Goal: Task Accomplishment & Management: Complete application form

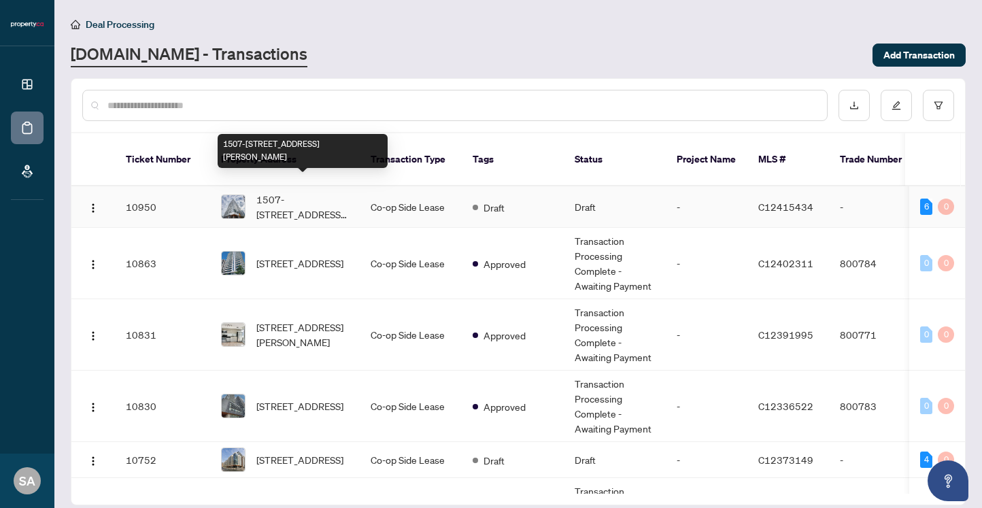
click at [312, 198] on span "1507-[STREET_ADDRESS][PERSON_NAME]" at bounding box center [302, 207] width 93 height 30
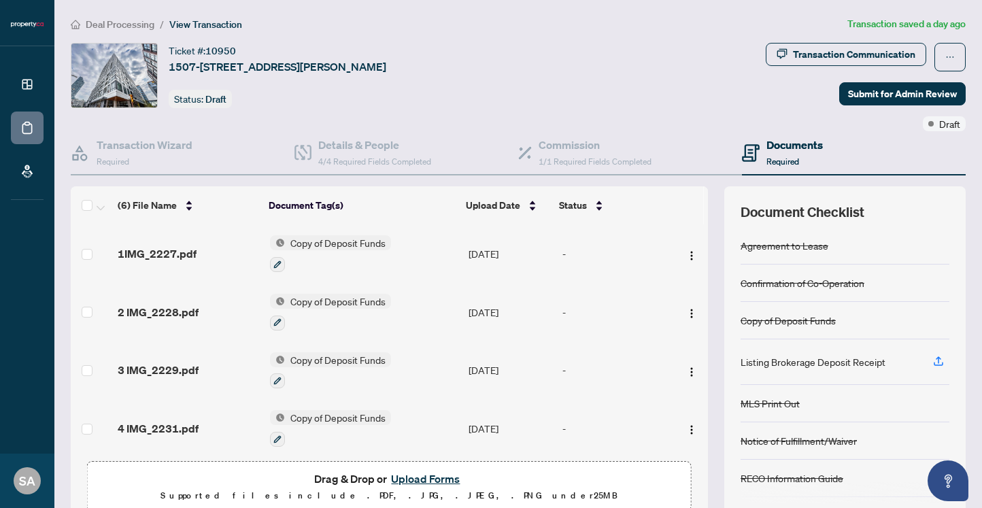
click at [411, 481] on button "Upload Forms" at bounding box center [425, 479] width 77 height 18
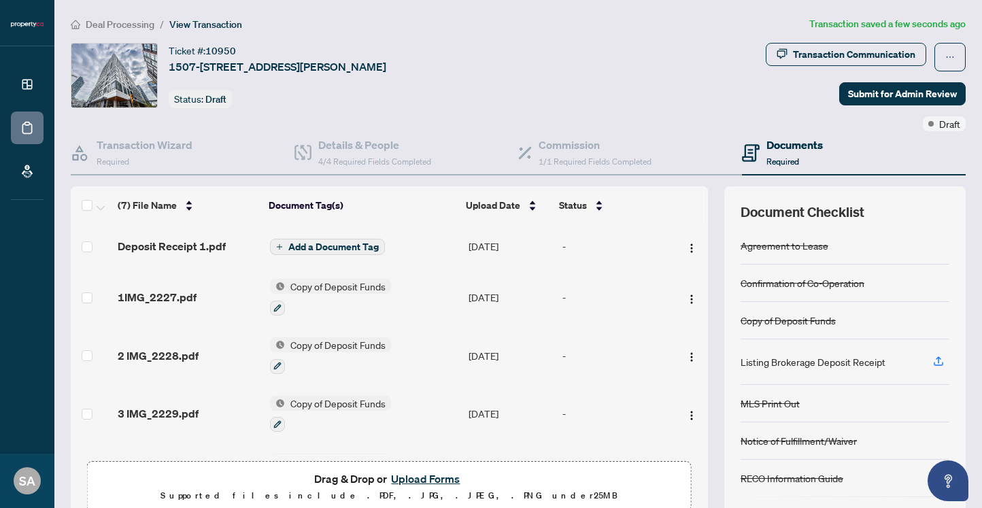
click at [324, 242] on span "Add a Document Tag" at bounding box center [333, 247] width 90 height 10
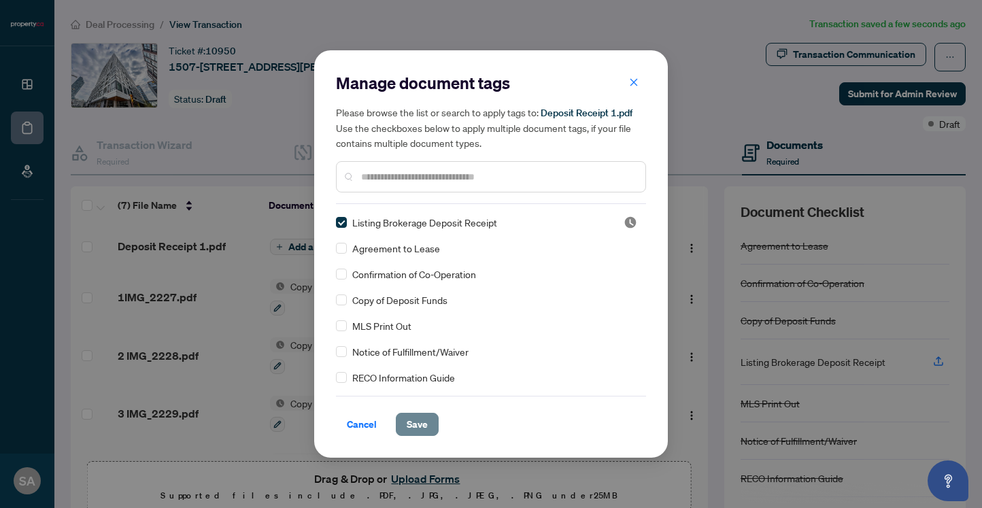
click at [431, 427] on button "Save" at bounding box center [417, 424] width 43 height 23
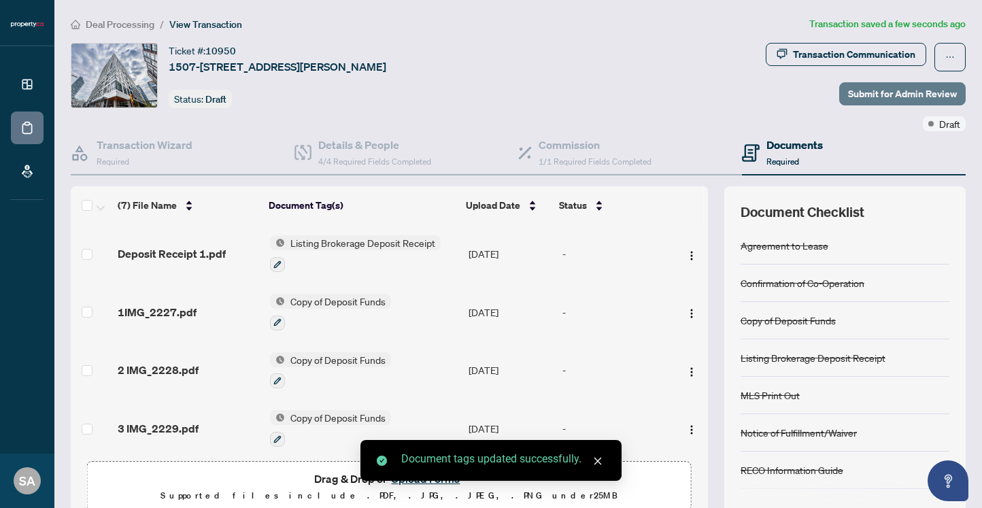
click at [882, 95] on span "Submit for Admin Review" at bounding box center [902, 94] width 109 height 22
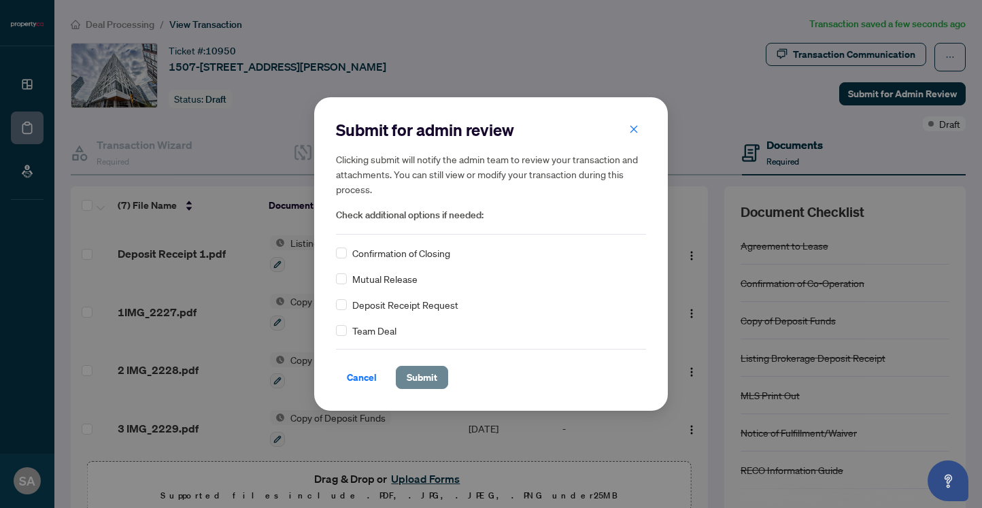
click at [427, 380] on span "Submit" at bounding box center [422, 378] width 31 height 22
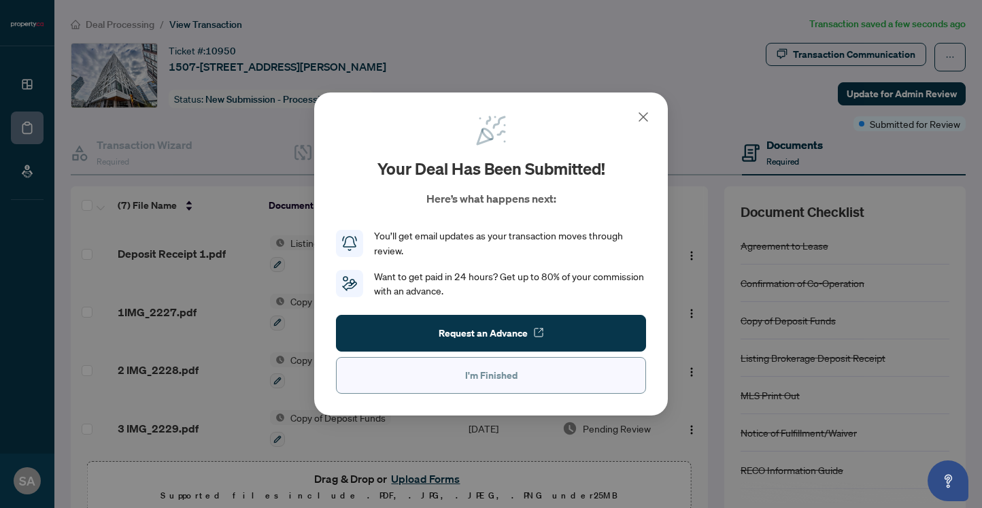
click at [469, 379] on span "I'm Finished" at bounding box center [491, 376] width 52 height 22
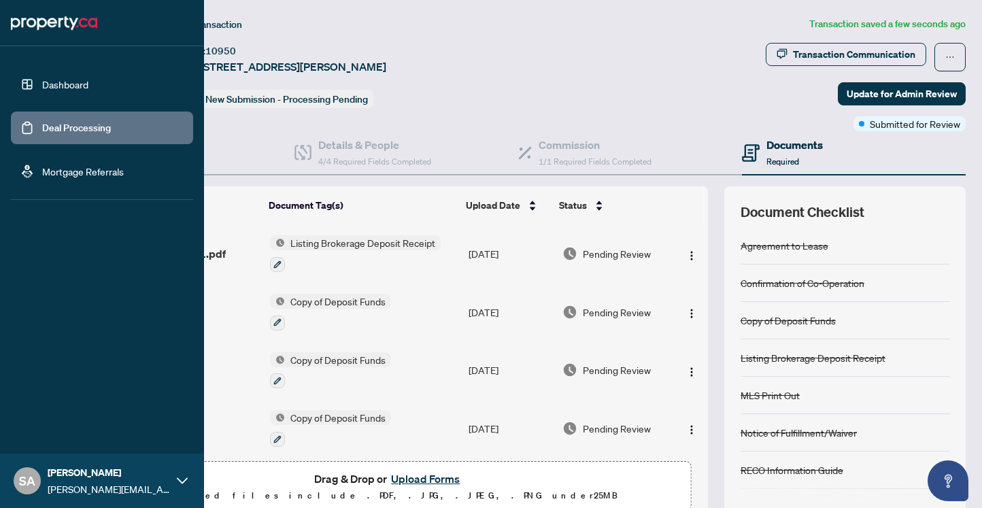
click at [52, 131] on link "Deal Processing" at bounding box center [76, 128] width 69 height 12
